Goal: Navigation & Orientation: Find specific page/section

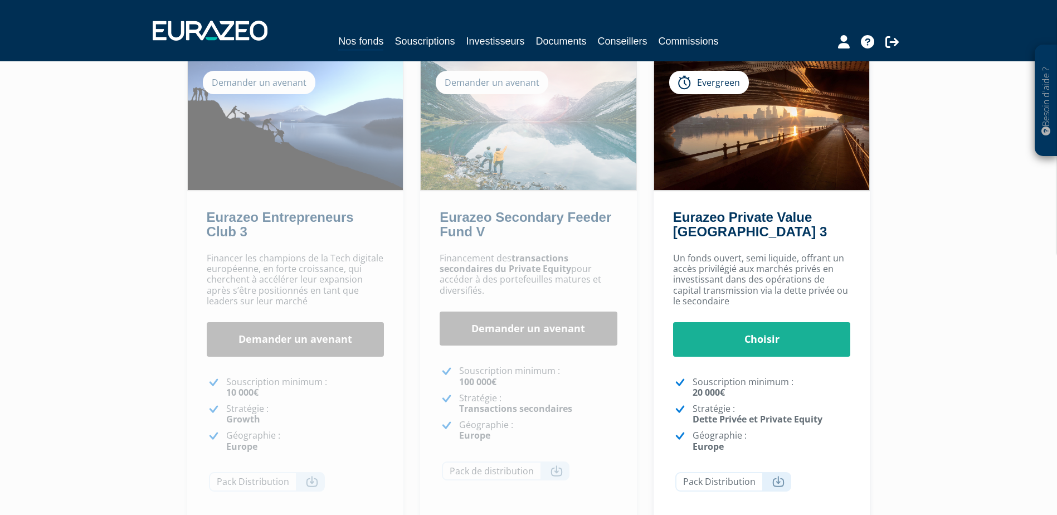
scroll to position [273, 0]
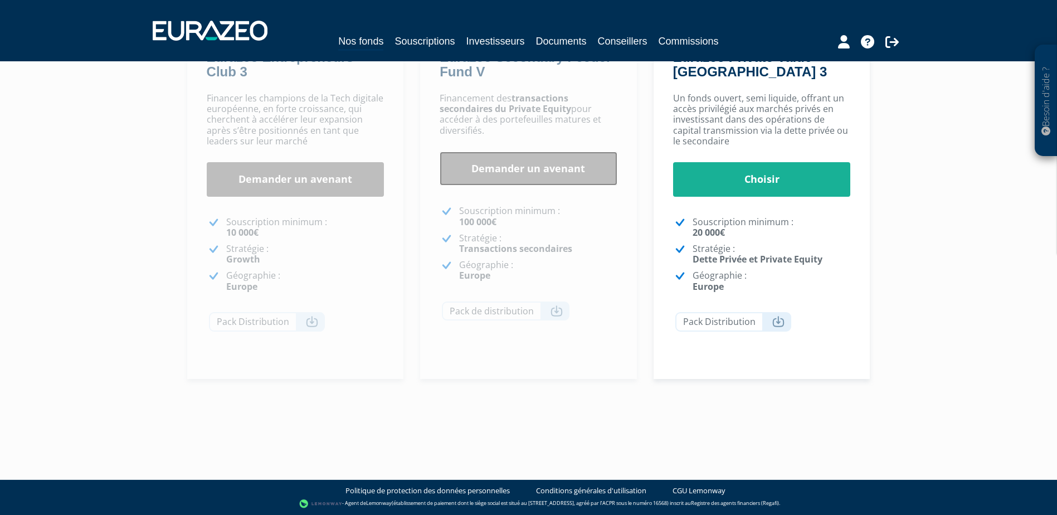
click at [549, 162] on link "Demander un avenant" at bounding box center [529, 169] width 178 height 35
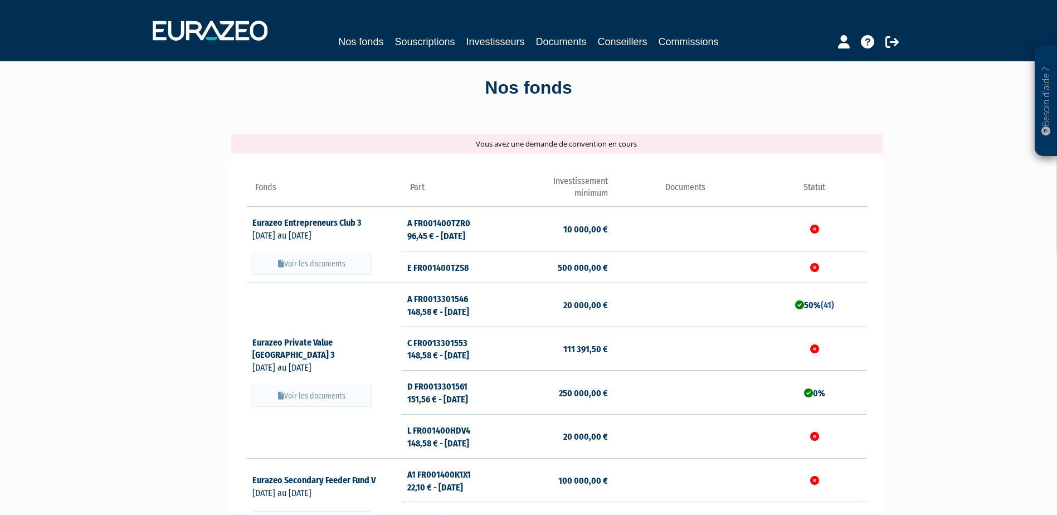
scroll to position [56, 0]
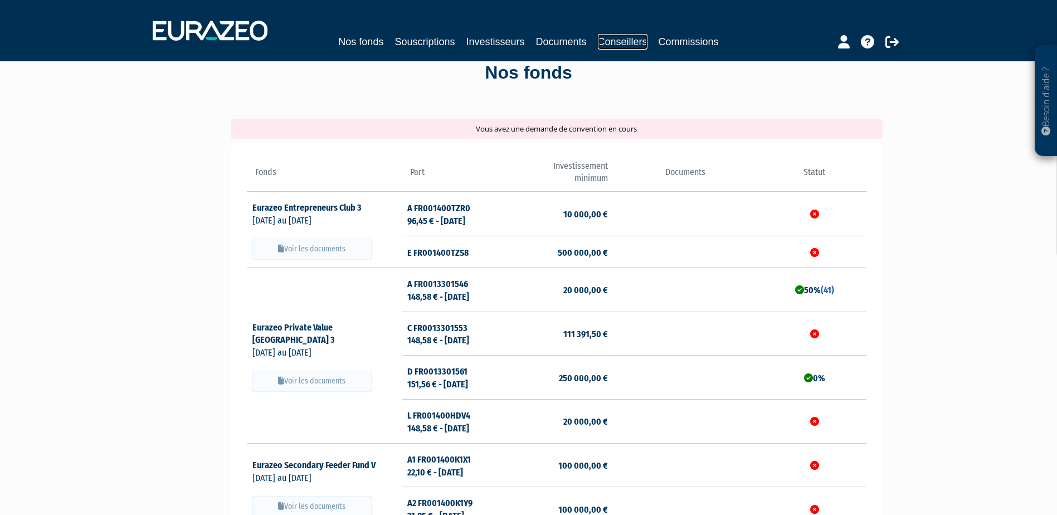
click at [638, 34] on link "Conseillers" at bounding box center [623, 42] width 50 height 16
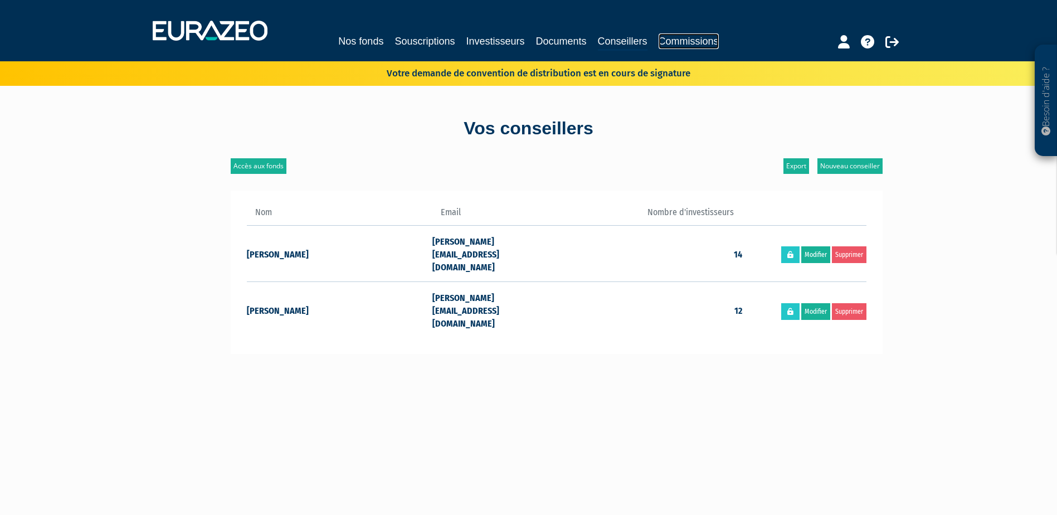
click at [683, 39] on link "Commissions" at bounding box center [689, 41] width 60 height 16
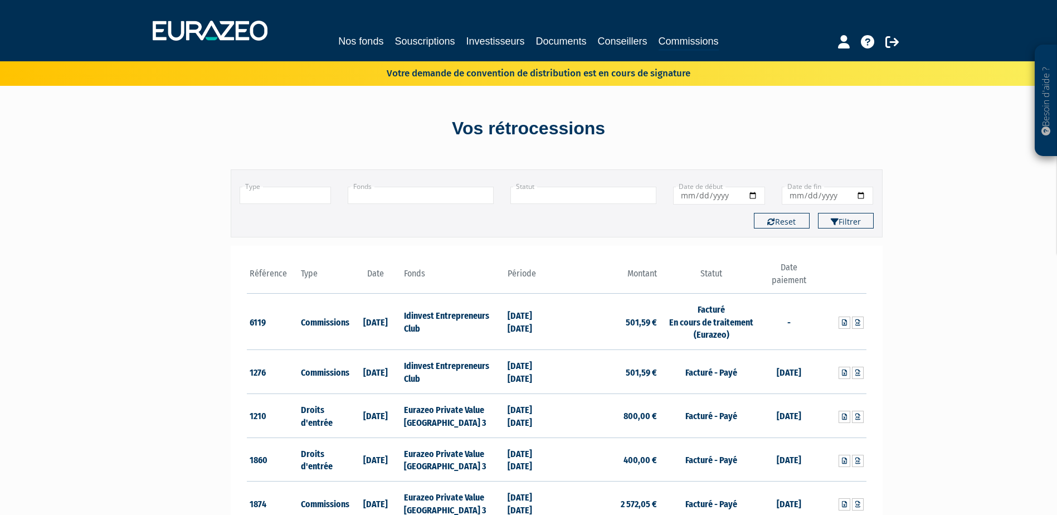
click at [376, 274] on th "Date" at bounding box center [376, 277] width 52 height 32
click at [382, 36] on link "Nos fonds" at bounding box center [360, 41] width 45 height 16
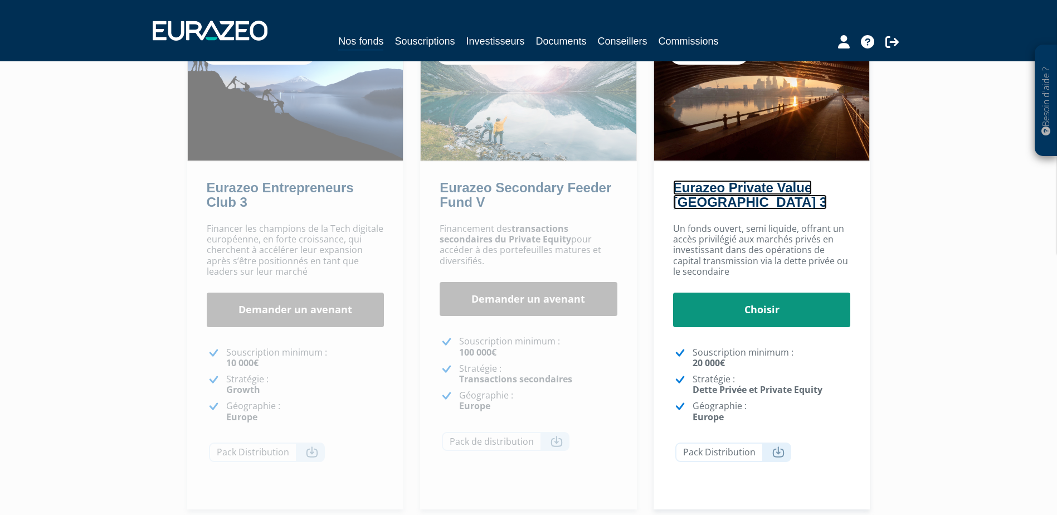
scroll to position [167, 0]
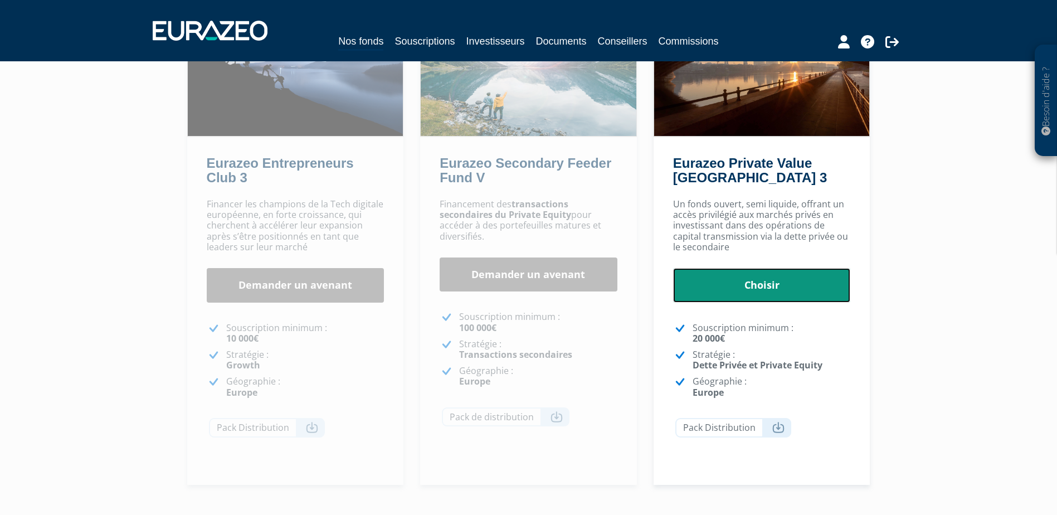
click at [765, 287] on link "Choisir" at bounding box center [762, 285] width 178 height 35
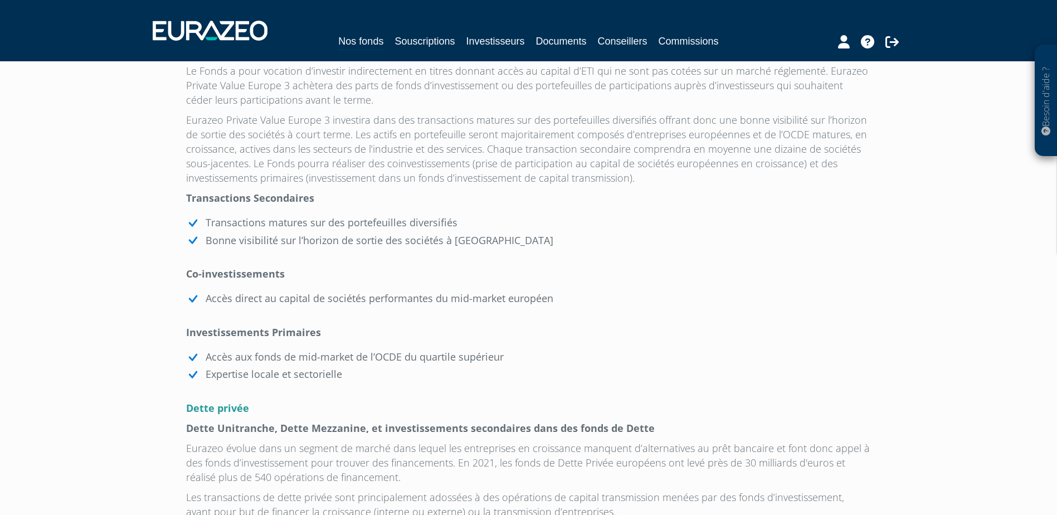
scroll to position [892, 0]
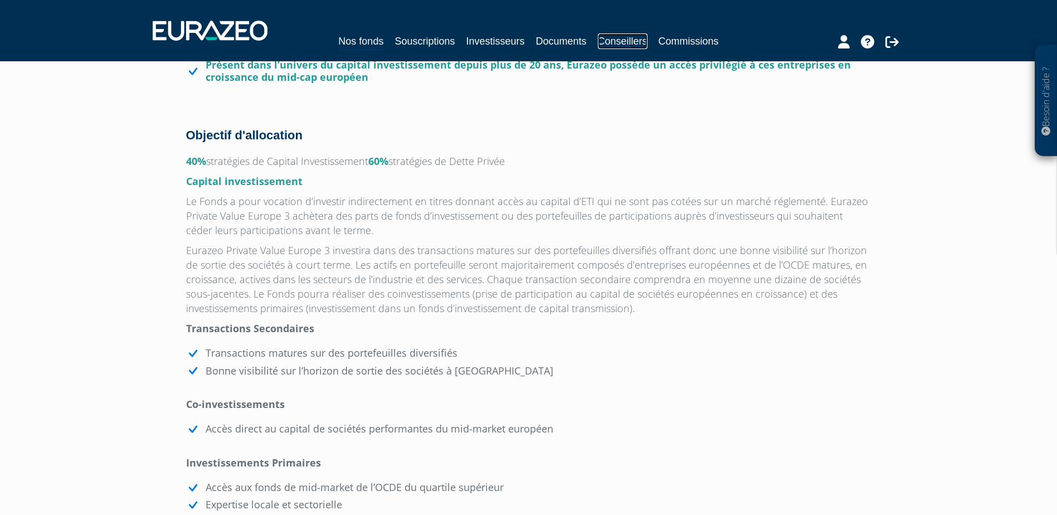
click at [639, 40] on link "Conseillers" at bounding box center [623, 41] width 50 height 16
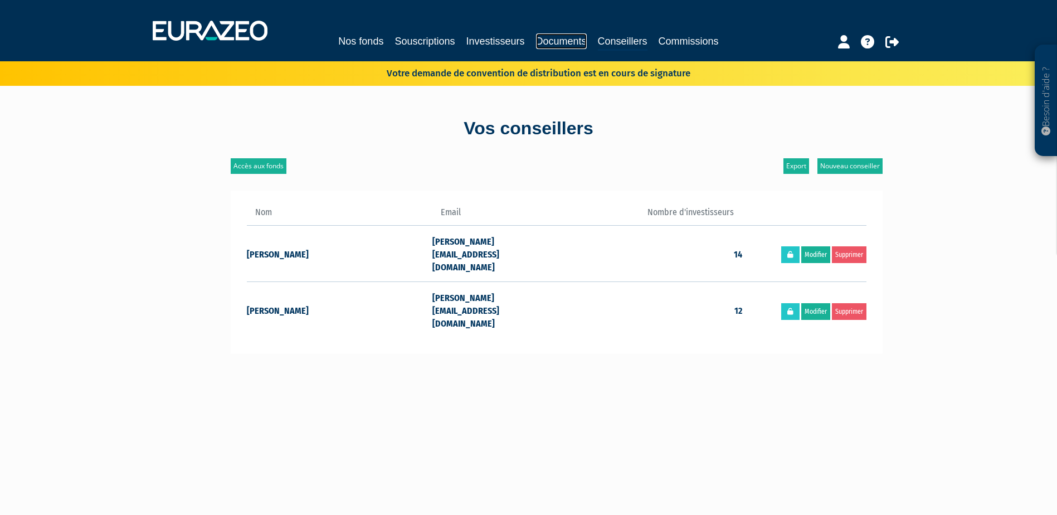
click at [570, 37] on link "Documents" at bounding box center [561, 41] width 51 height 16
